Goal: Information Seeking & Learning: Compare options

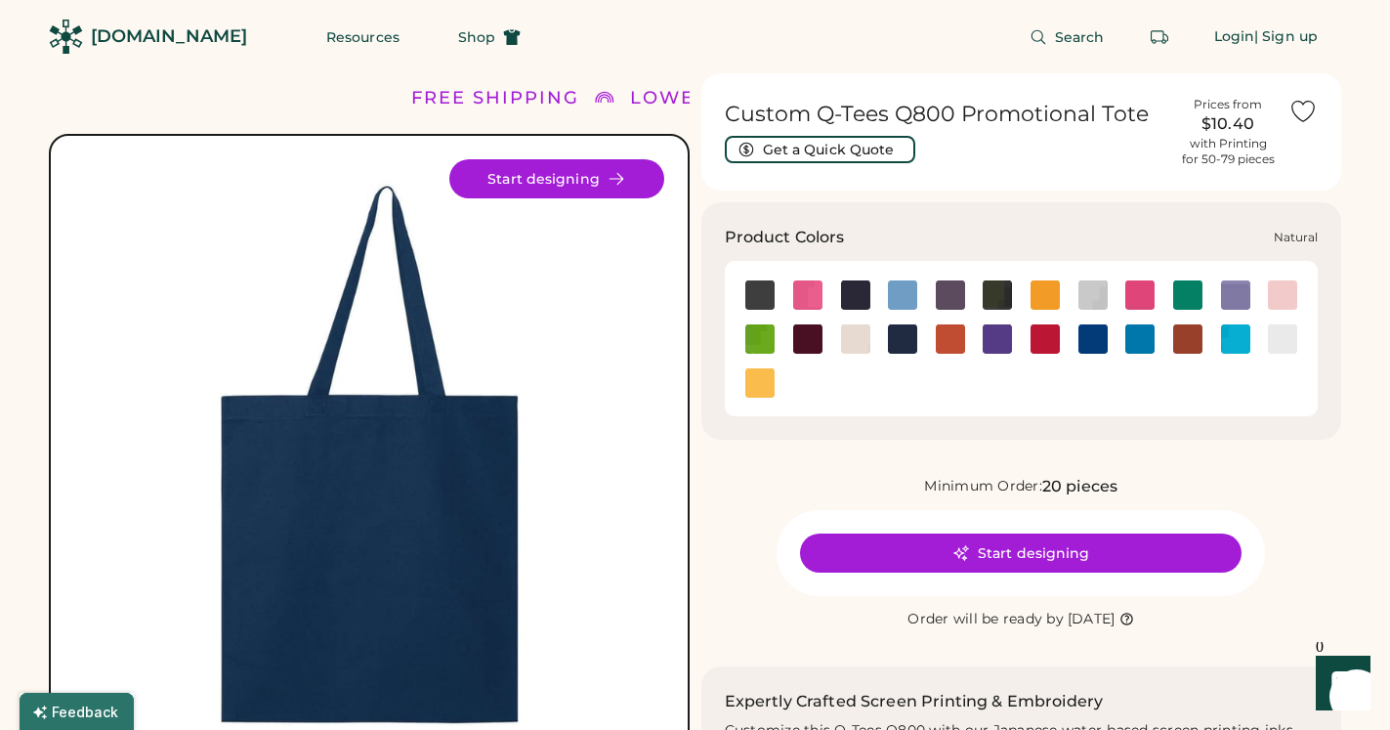
click at [854, 334] on img at bounding box center [855, 338] width 29 height 29
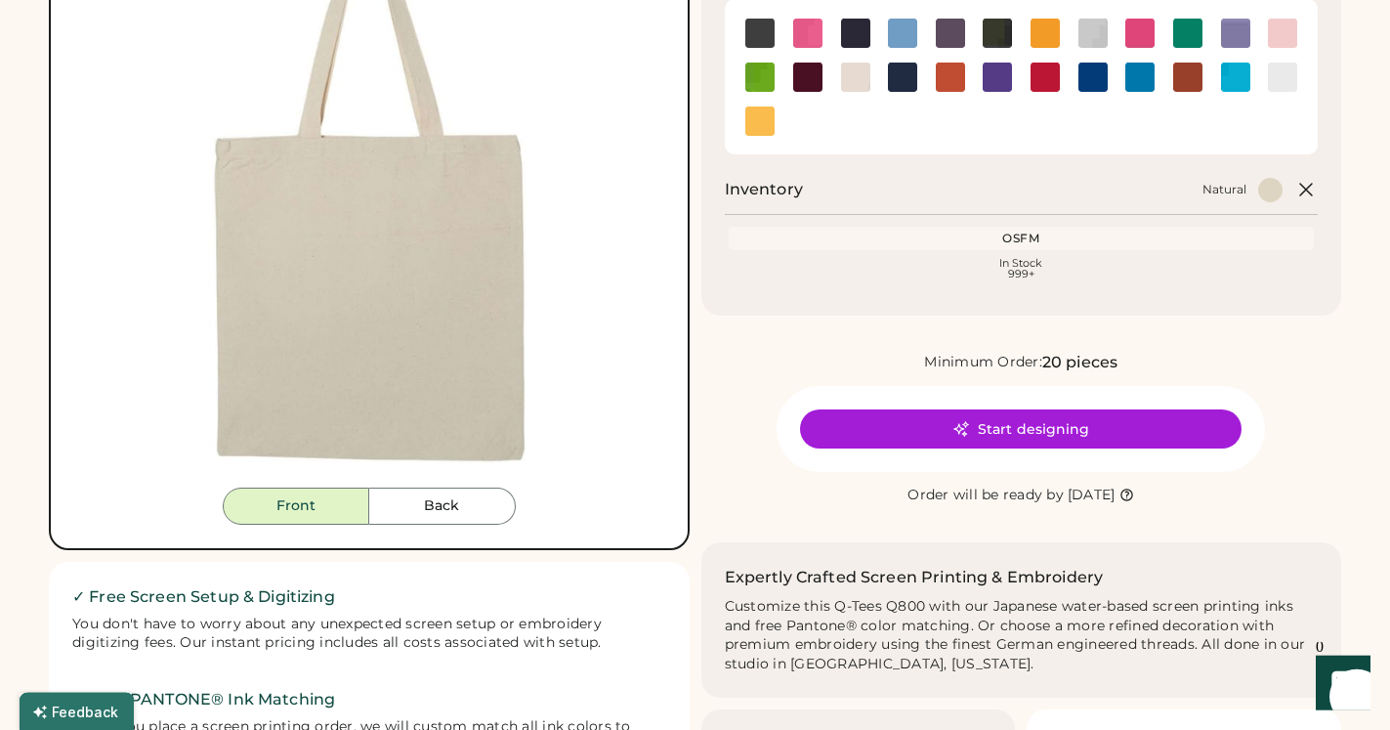
scroll to position [299, 0]
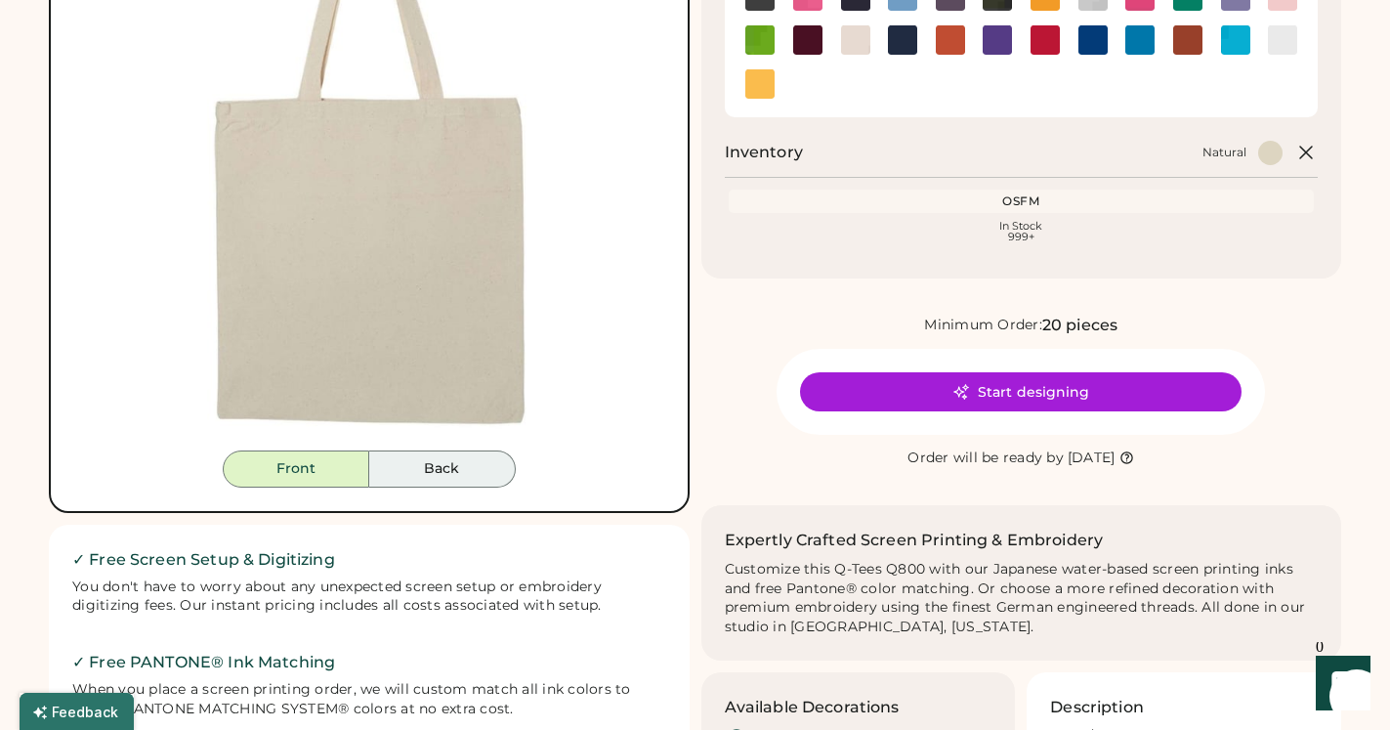
click at [447, 470] on button "Back" at bounding box center [442, 468] width 147 height 37
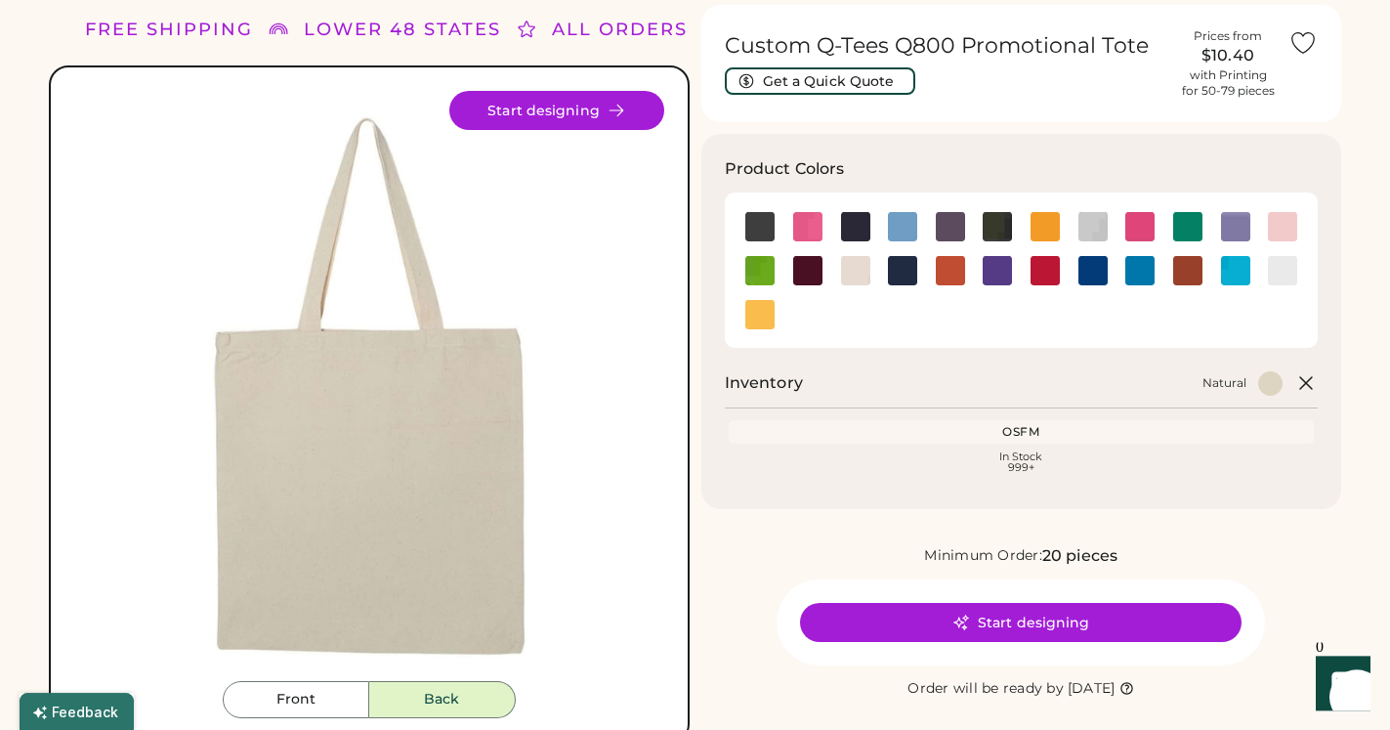
scroll to position [0, 0]
